Goal: Transaction & Acquisition: Subscribe to service/newsletter

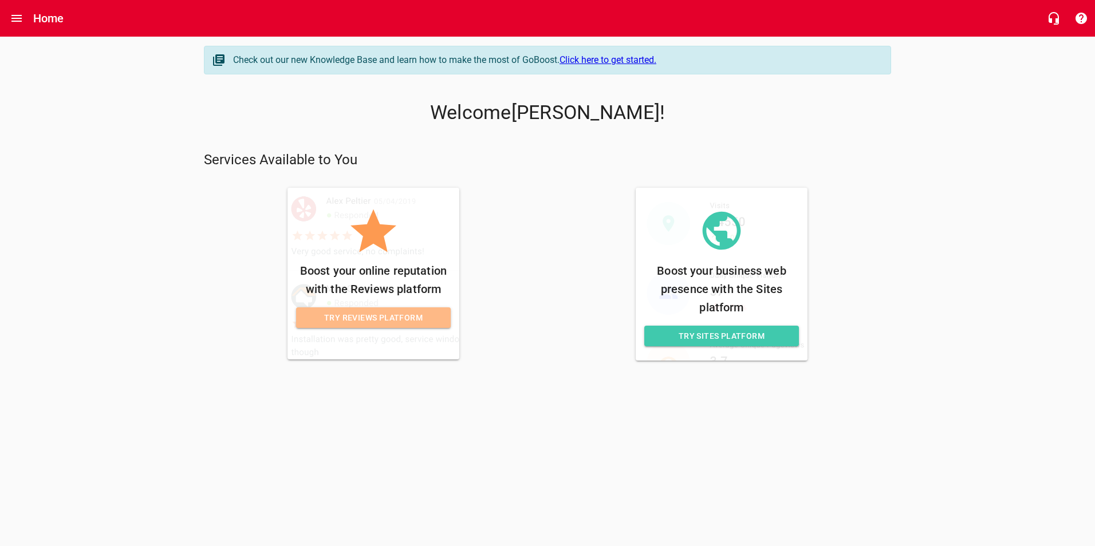
click at [376, 316] on span "Try Reviews Platform" at bounding box center [373, 318] width 136 height 14
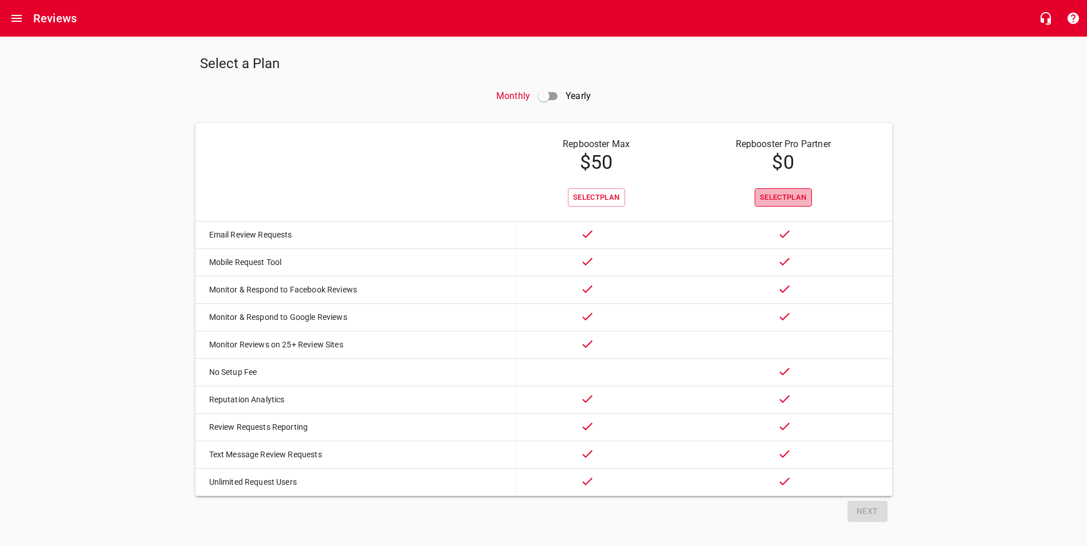
click at [784, 199] on span "Select Plan" at bounding box center [782, 197] width 47 height 13
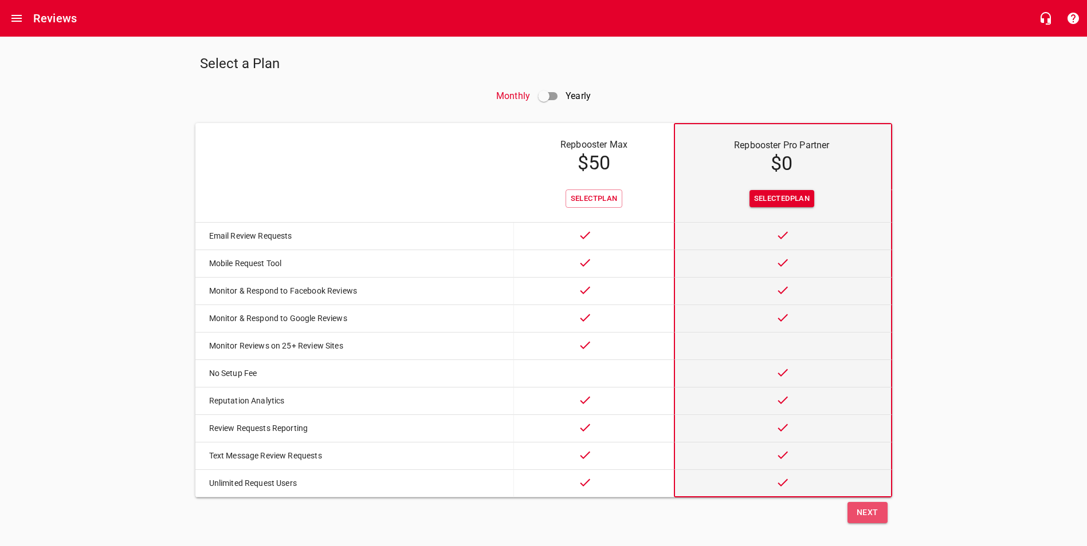
click at [868, 520] on span "Next" at bounding box center [867, 513] width 22 height 14
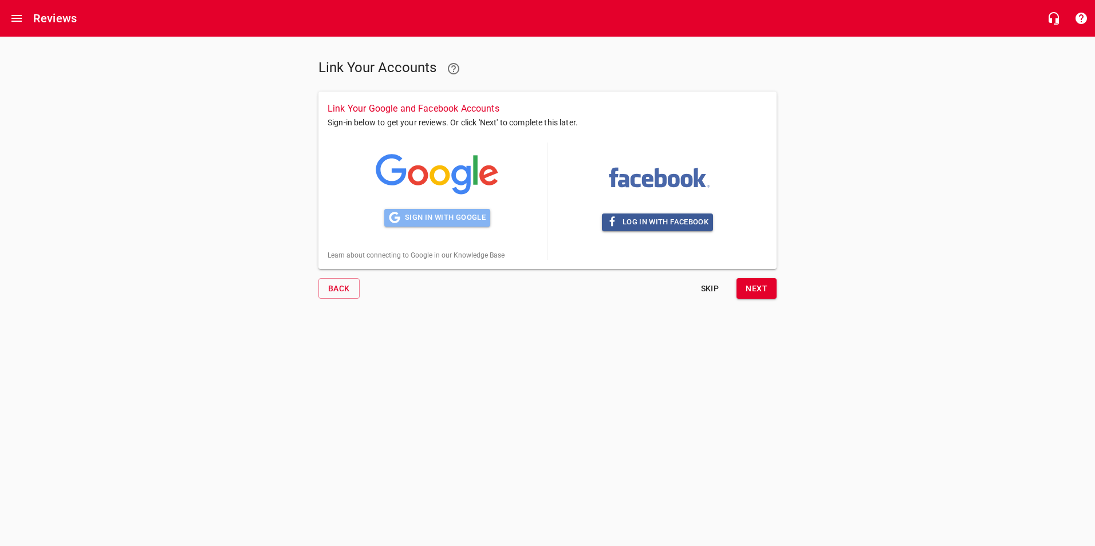
click at [442, 218] on span "Sign in with Google" at bounding box center [437, 217] width 97 height 13
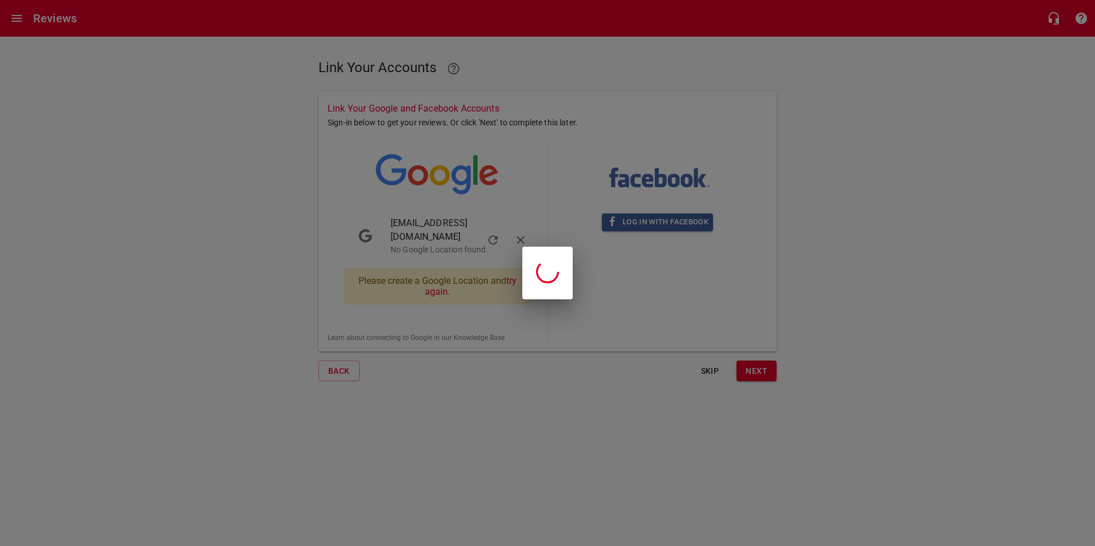
click at [149, 150] on div at bounding box center [547, 273] width 1095 height 546
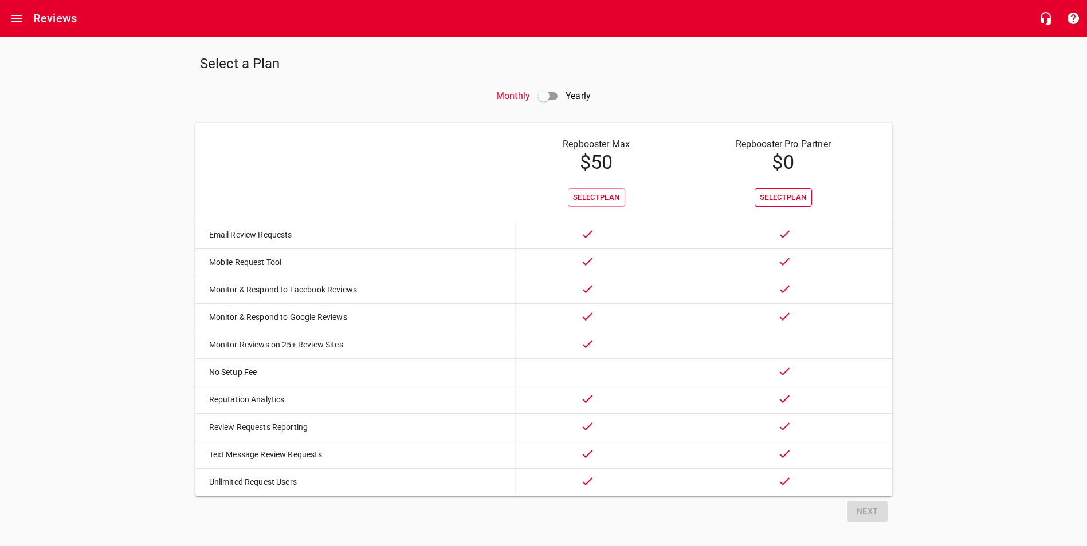
click at [773, 196] on span "Select Plan" at bounding box center [782, 197] width 47 height 13
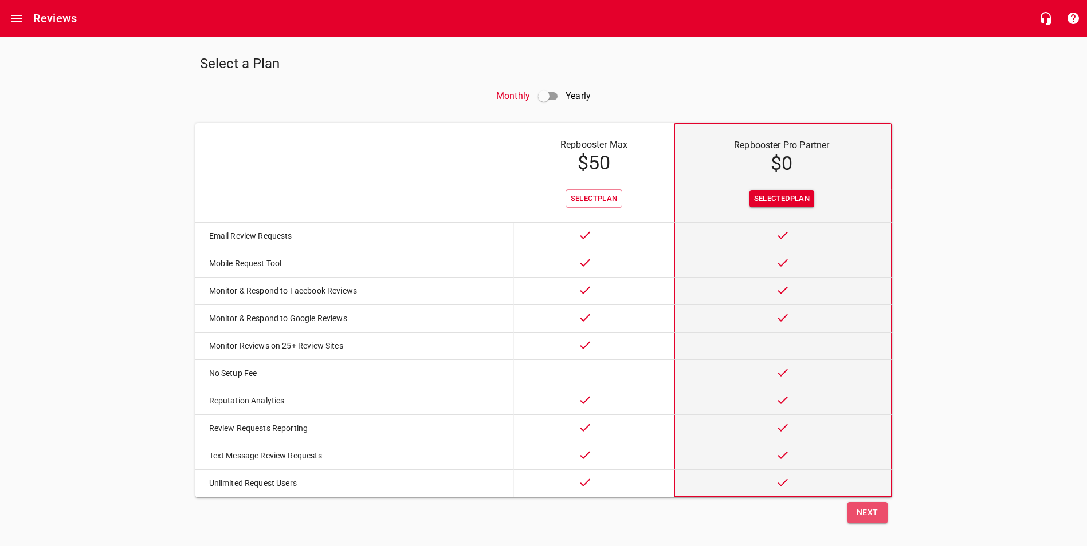
click at [869, 520] on span "Next" at bounding box center [867, 513] width 22 height 14
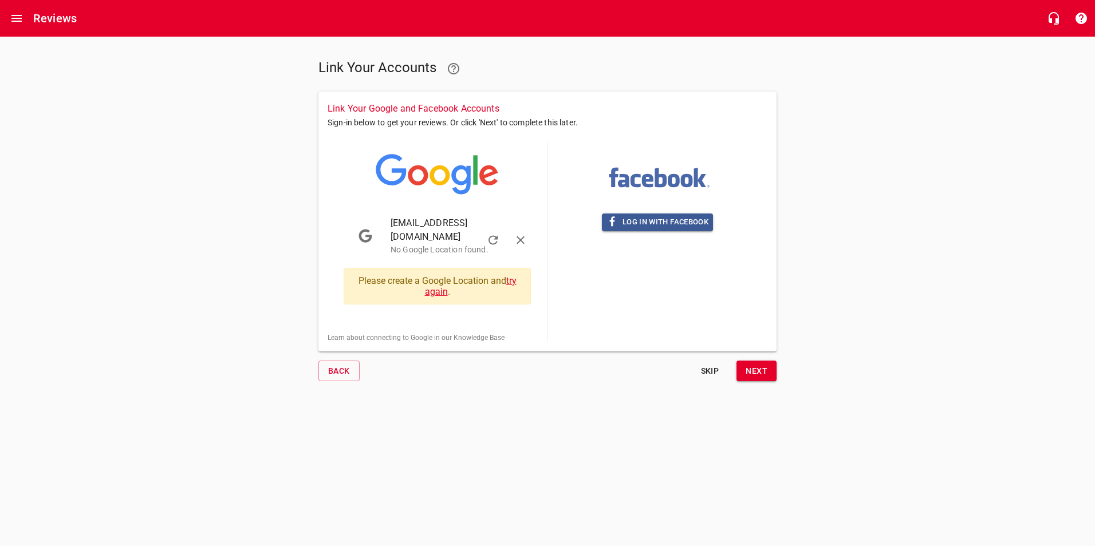
click at [440, 283] on link "try again" at bounding box center [471, 286] width 92 height 22
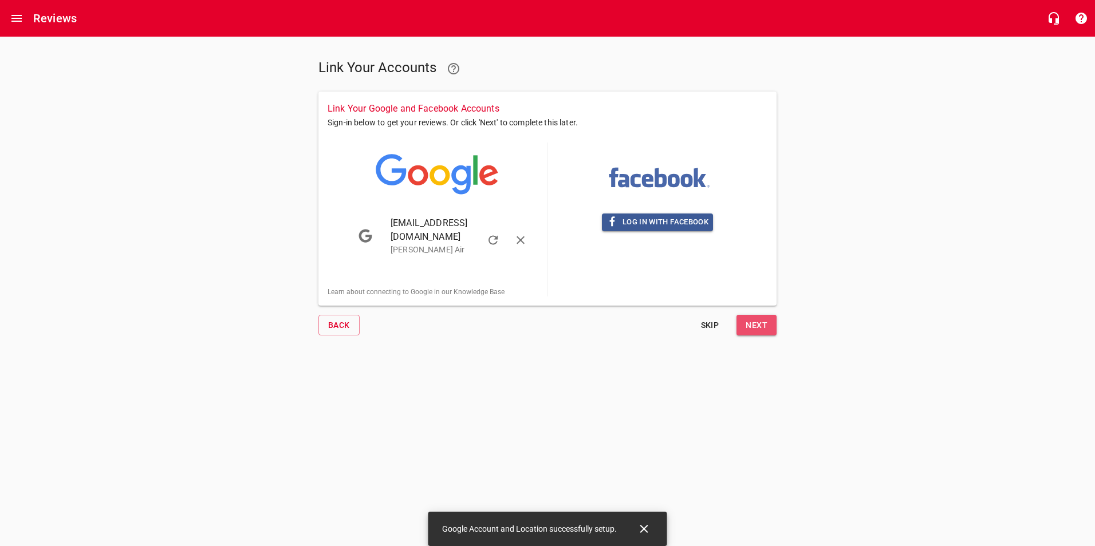
click at [761, 318] on span "Next" at bounding box center [757, 325] width 22 height 14
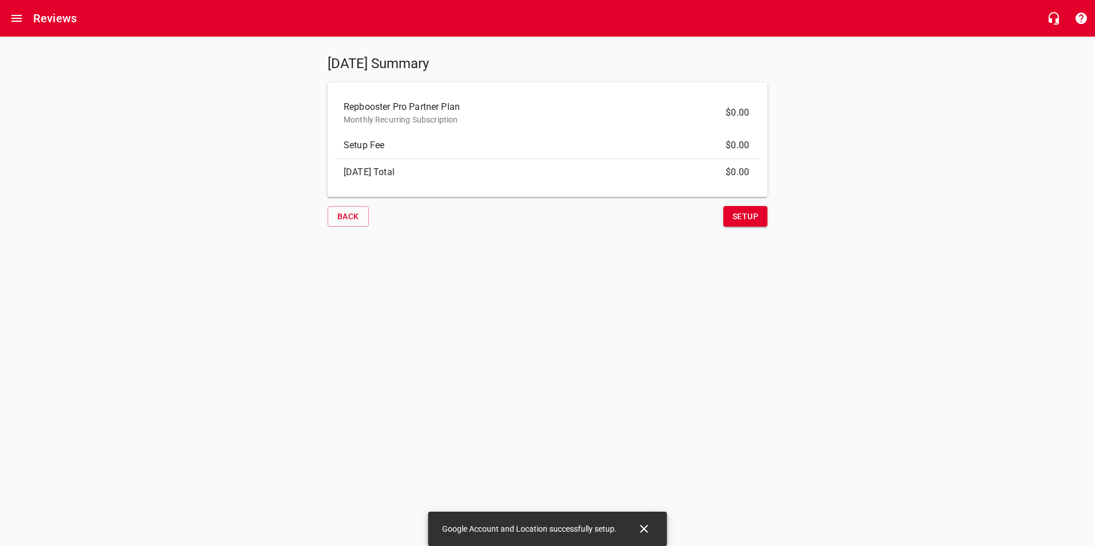
click at [738, 214] on span "Setup" at bounding box center [746, 217] width 26 height 14
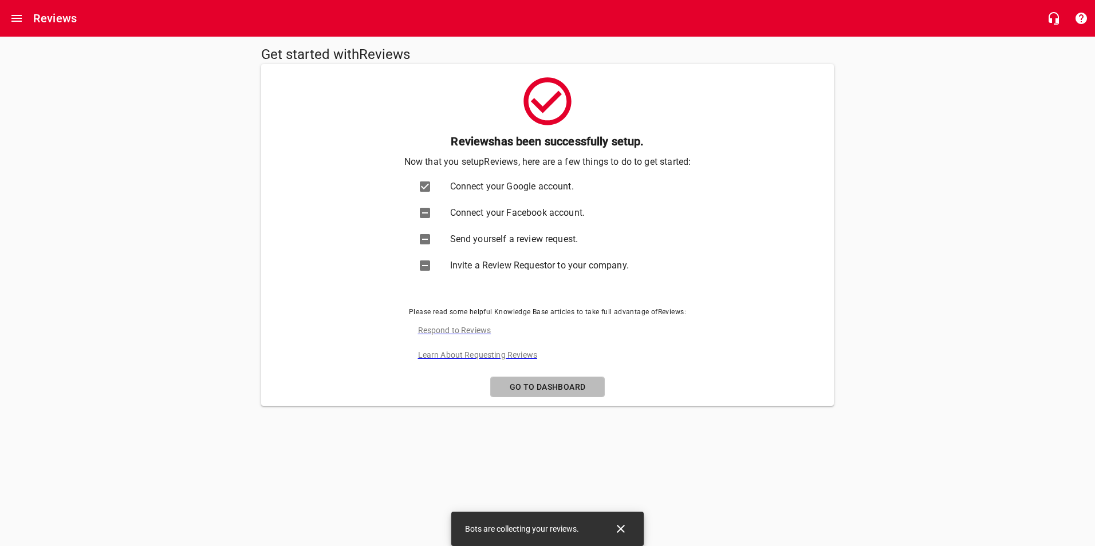
click at [552, 382] on span "Go to Dashboard" at bounding box center [547, 387] width 95 height 14
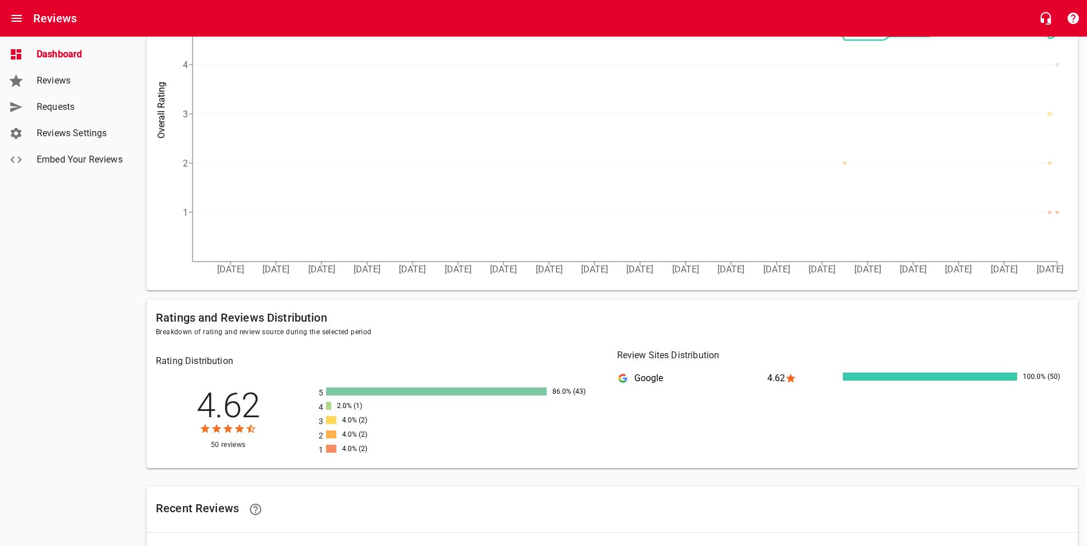
scroll to position [44, 0]
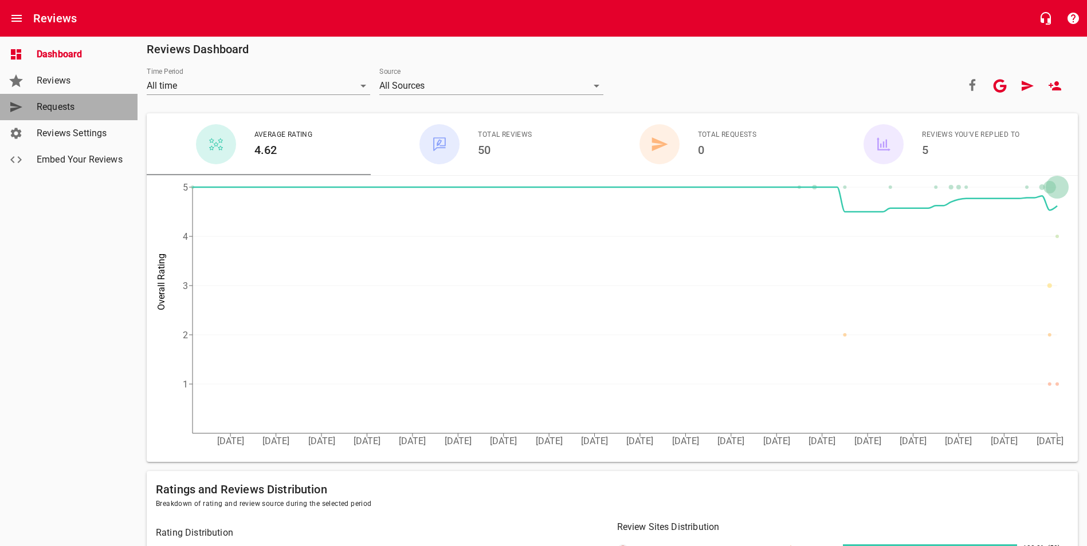
click at [65, 106] on span "Requests" at bounding box center [80, 107] width 87 height 14
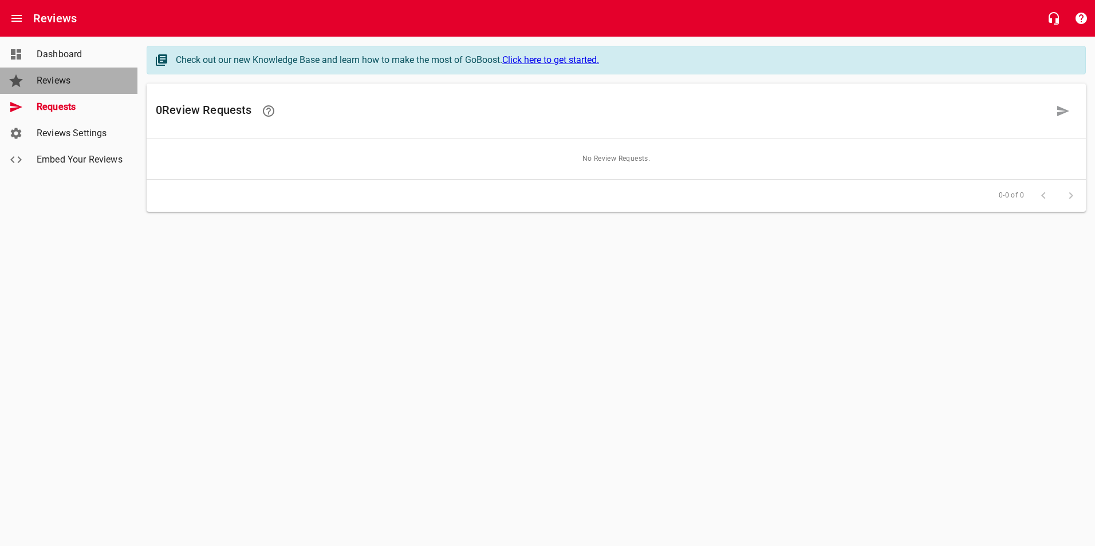
click at [52, 78] on span "Reviews" at bounding box center [80, 81] width 87 height 14
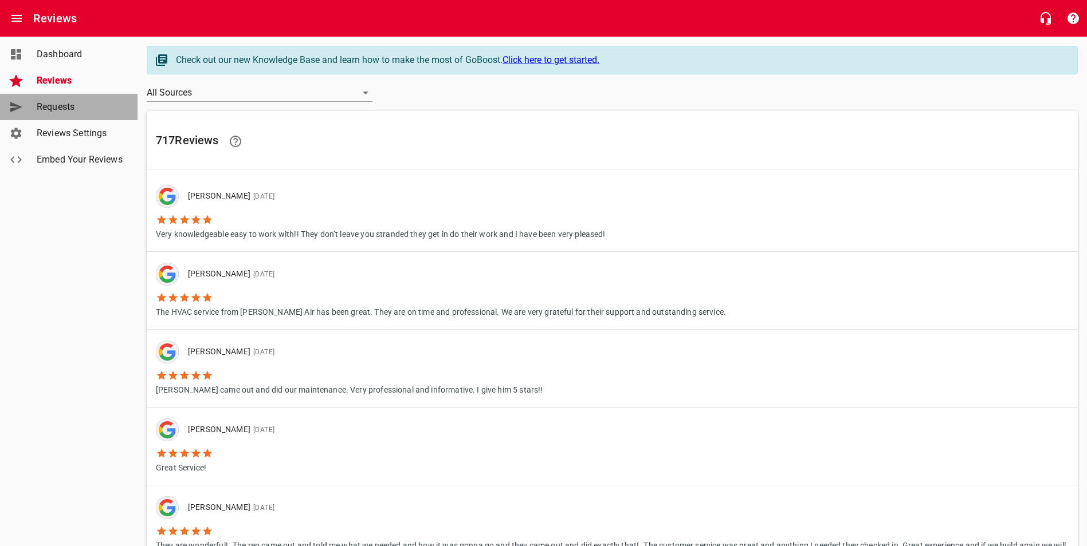
click at [56, 111] on span "Requests" at bounding box center [80, 107] width 87 height 14
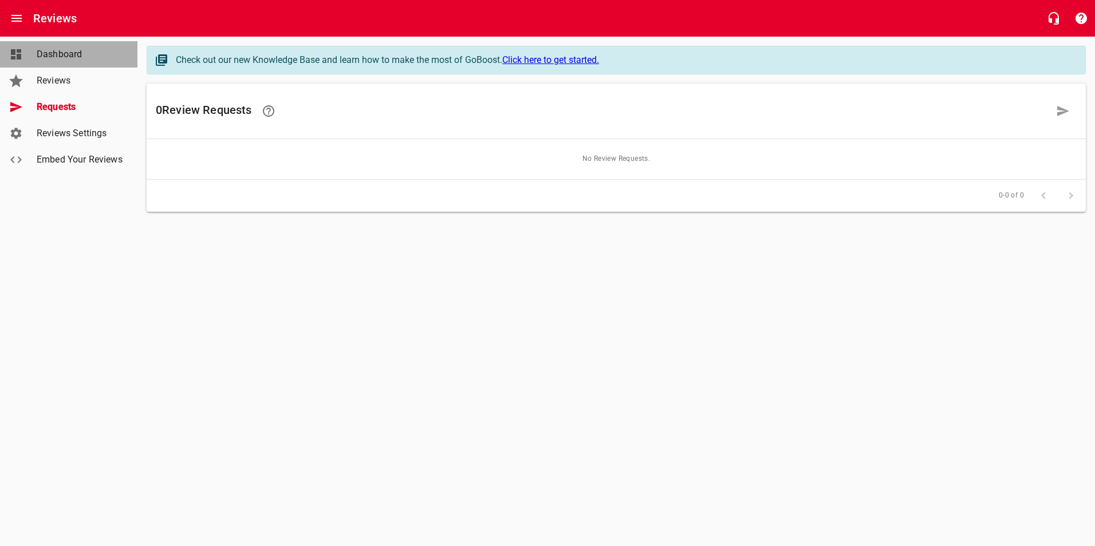
click at [59, 54] on span "Dashboard" at bounding box center [80, 55] width 87 height 14
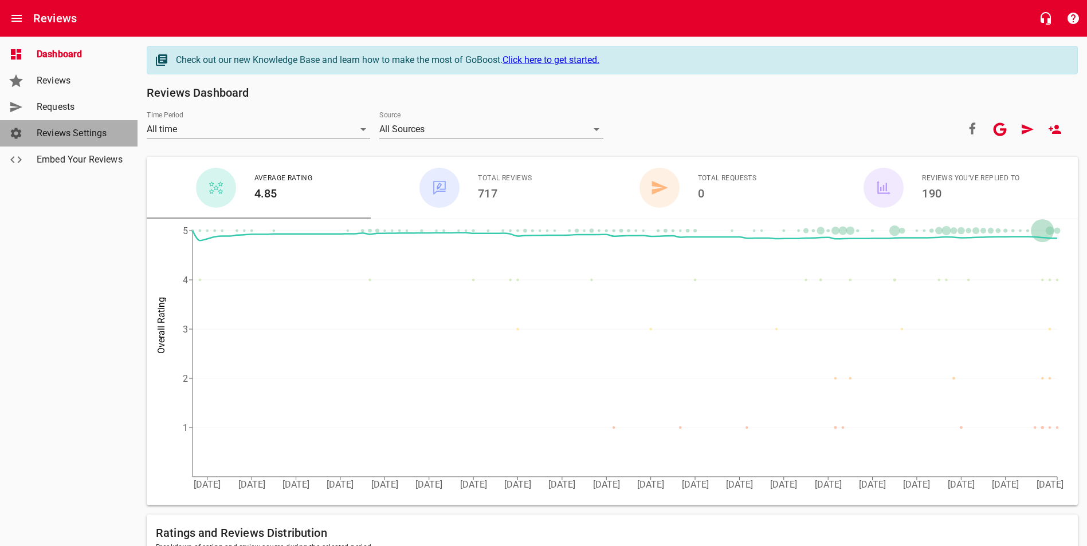
click at [79, 131] on span "Reviews Settings" at bounding box center [80, 134] width 87 height 14
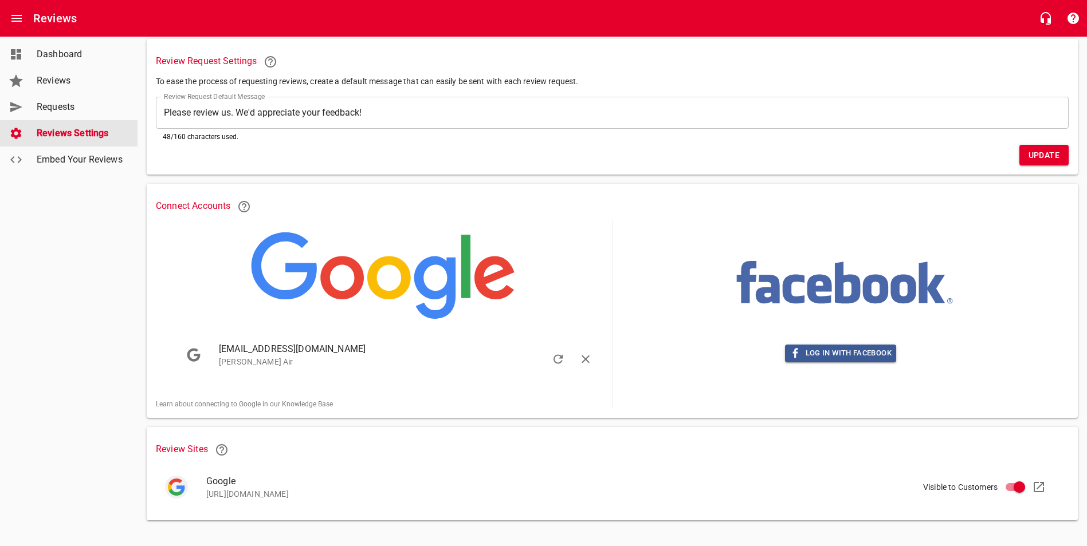
scroll to position [81, 0]
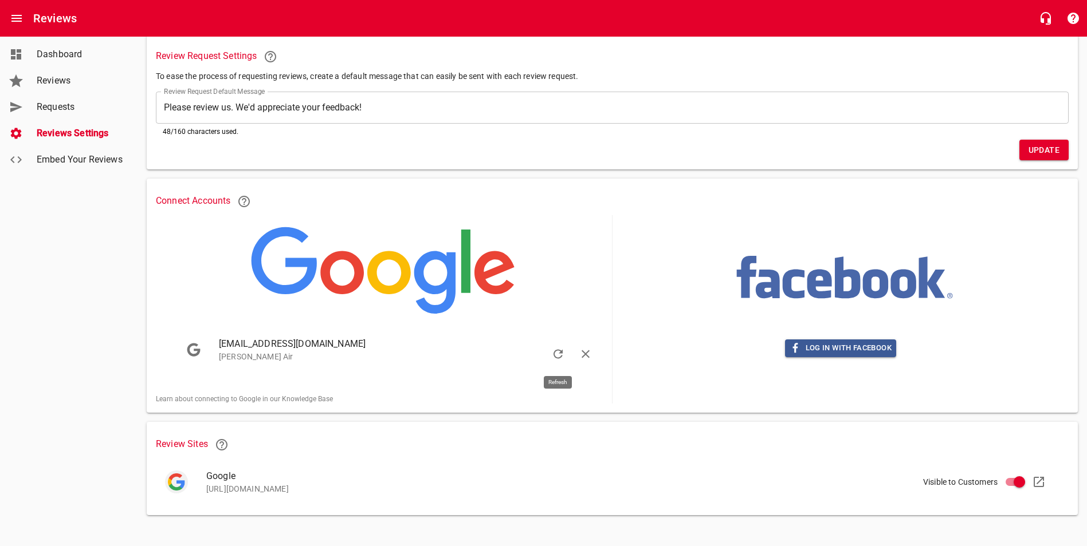
click at [557, 351] on icon "button" at bounding box center [558, 355] width 14 height 14
click at [837, 58] on h6 "Review Request Settings" at bounding box center [612, 56] width 912 height 27
click at [85, 160] on span "Embed Your Reviews" at bounding box center [80, 160] width 87 height 14
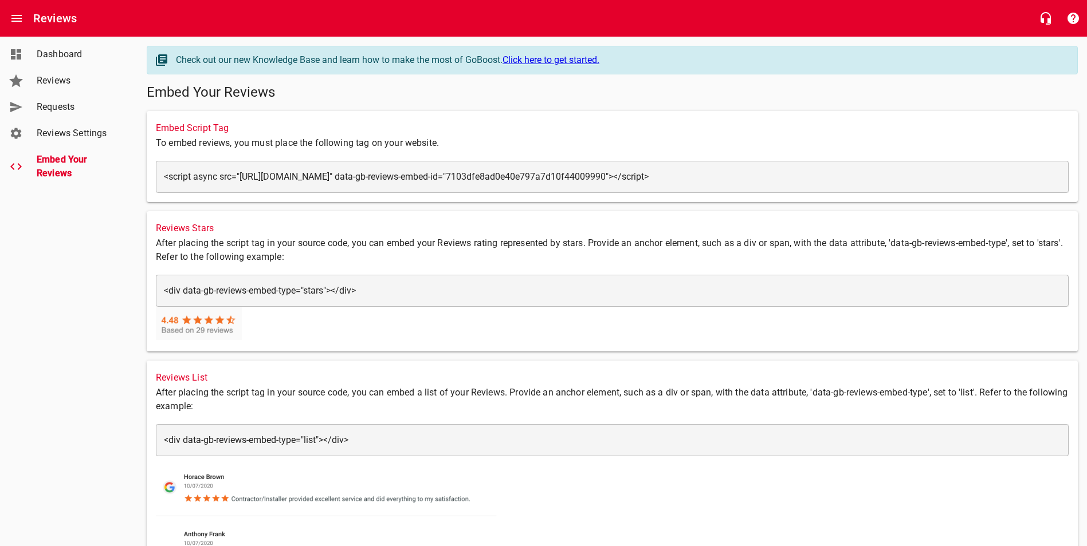
click at [70, 52] on span "Dashboard" at bounding box center [80, 55] width 87 height 14
